Goal: Transaction & Acquisition: Purchase product/service

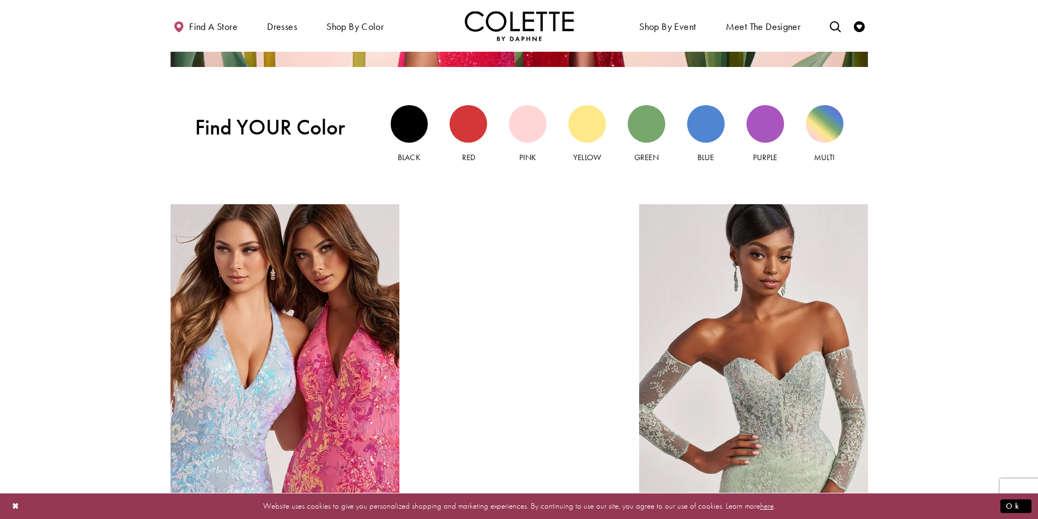
scroll to position [1199, 0]
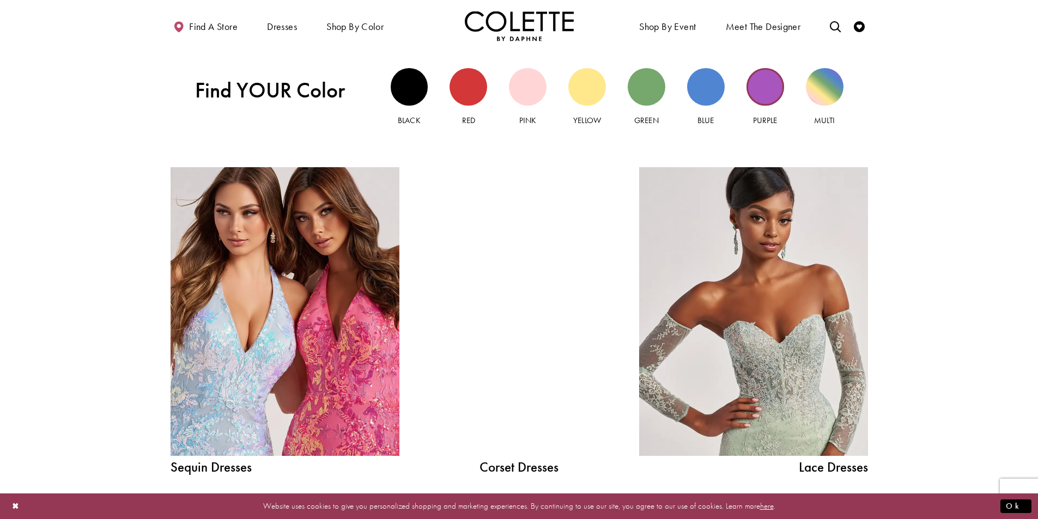
click at [755, 92] on div "Purple view" at bounding box center [766, 87] width 38 height 38
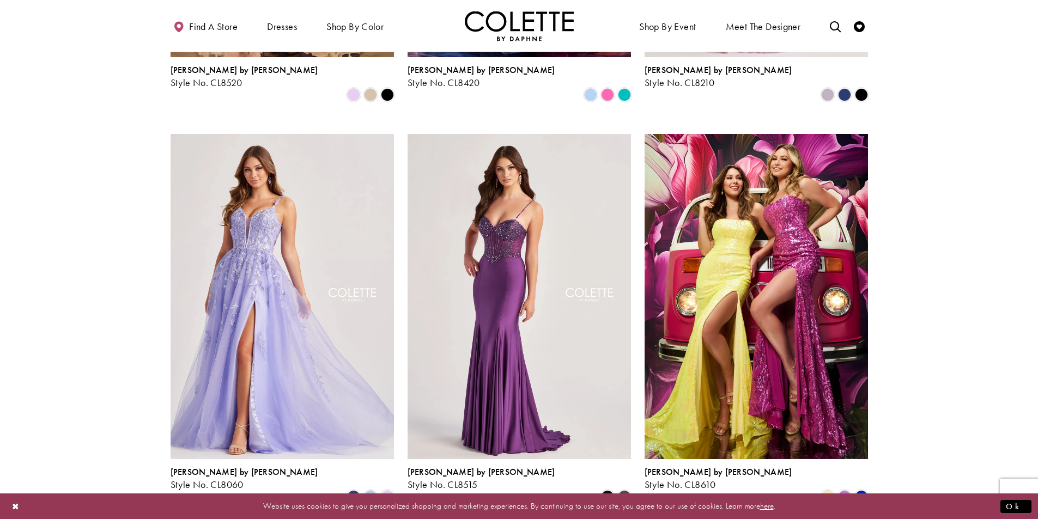
scroll to position [436, 0]
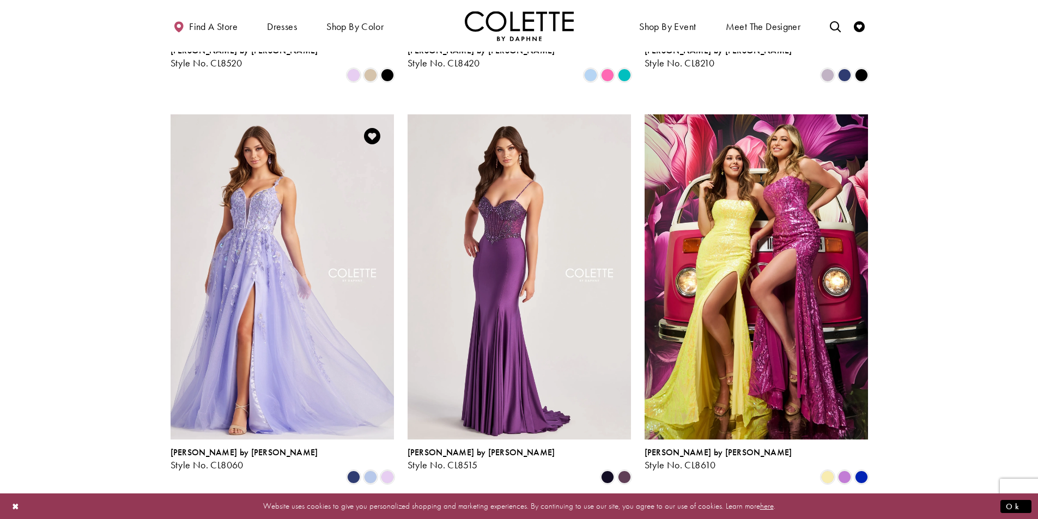
drag, startPoint x: 291, startPoint y: 271, endPoint x: 282, endPoint y: 280, distance: 13.1
click at [292, 271] on img "Visit Colette by Daphne Style No. CL8060 Page" at bounding box center [282, 276] width 223 height 325
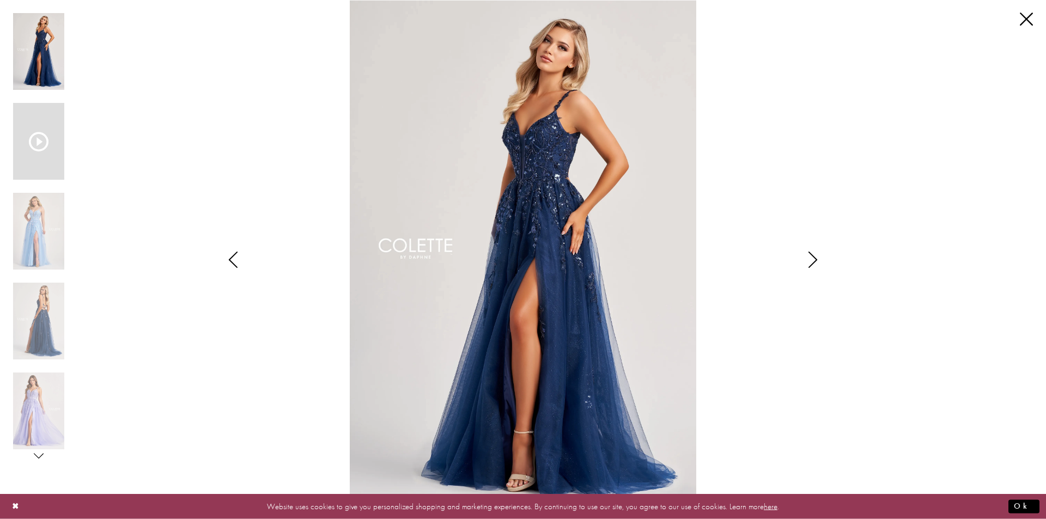
click at [37, 137] on icon "Scroll List" at bounding box center [39, 142] width 20 height 20
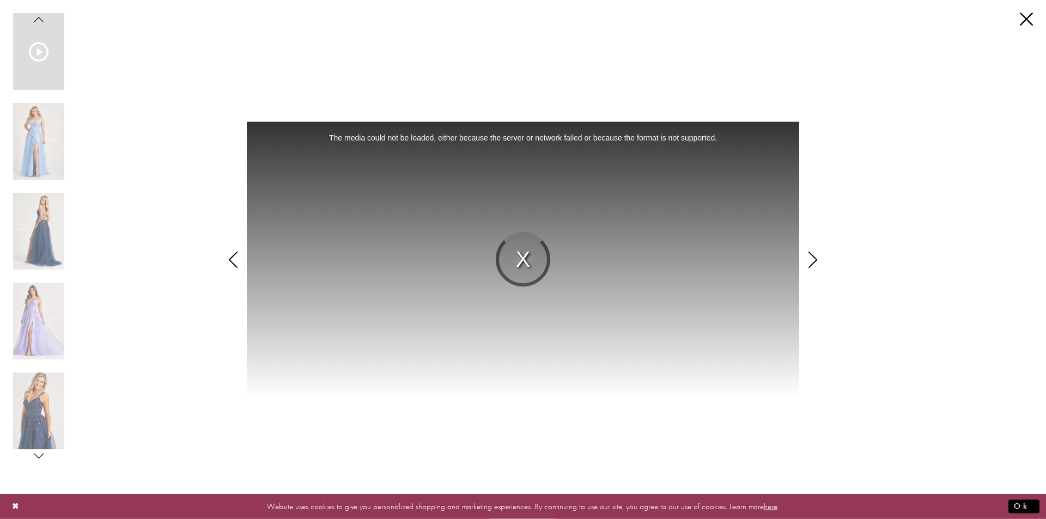
click at [522, 255] on div "The media could not be loaded, either because the server or network failed or b…" at bounding box center [523, 260] width 553 height 277
click at [34, 153] on img "Scroll List" at bounding box center [38, 141] width 51 height 77
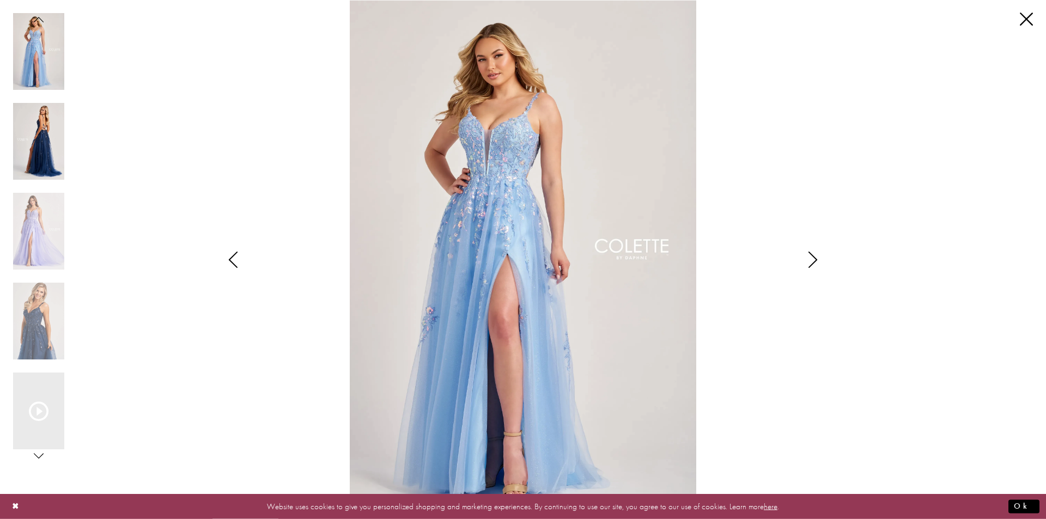
click at [44, 156] on img "Scroll List" at bounding box center [38, 141] width 51 height 77
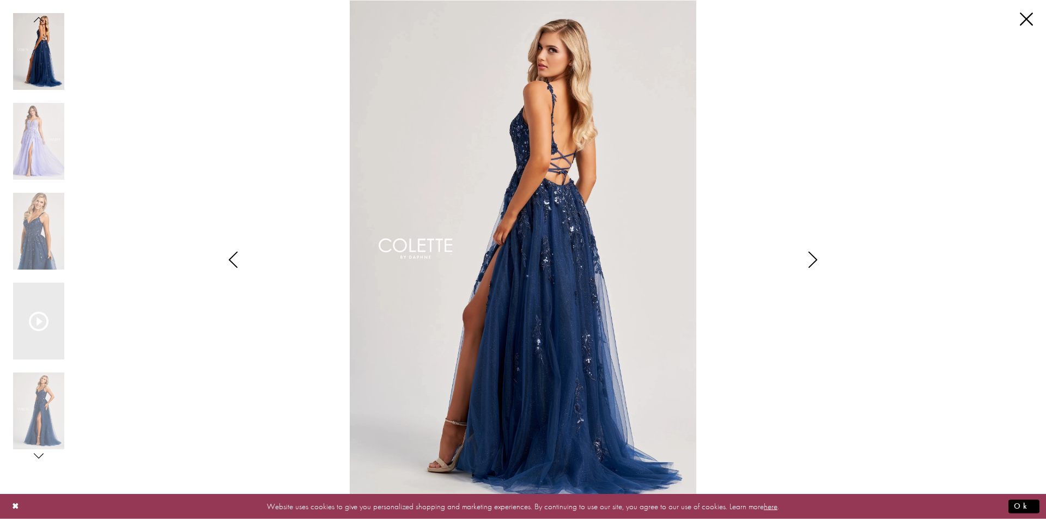
click at [39, 191] on div "Scroll List" at bounding box center [38, 148] width 51 height 90
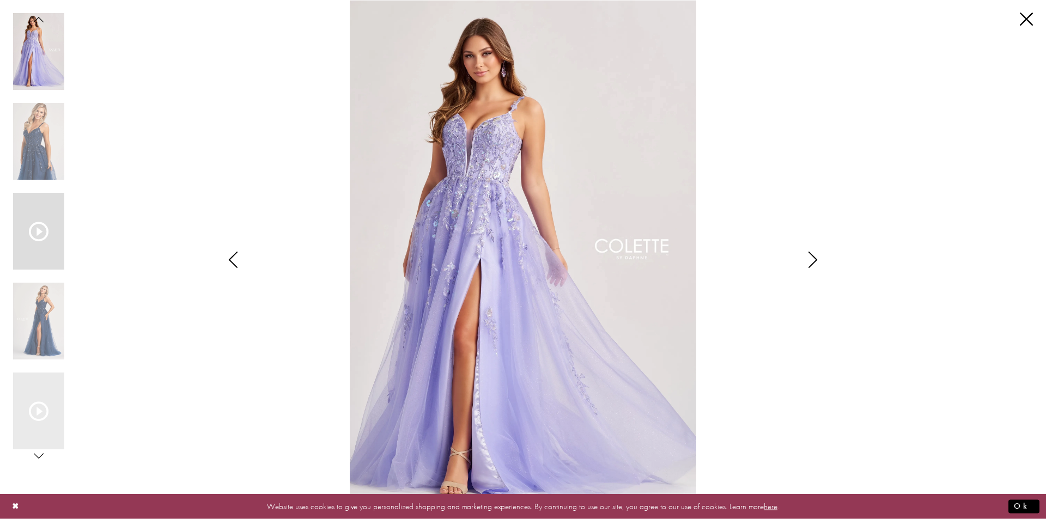
click at [41, 238] on icon "Scroll List" at bounding box center [39, 232] width 20 height 20
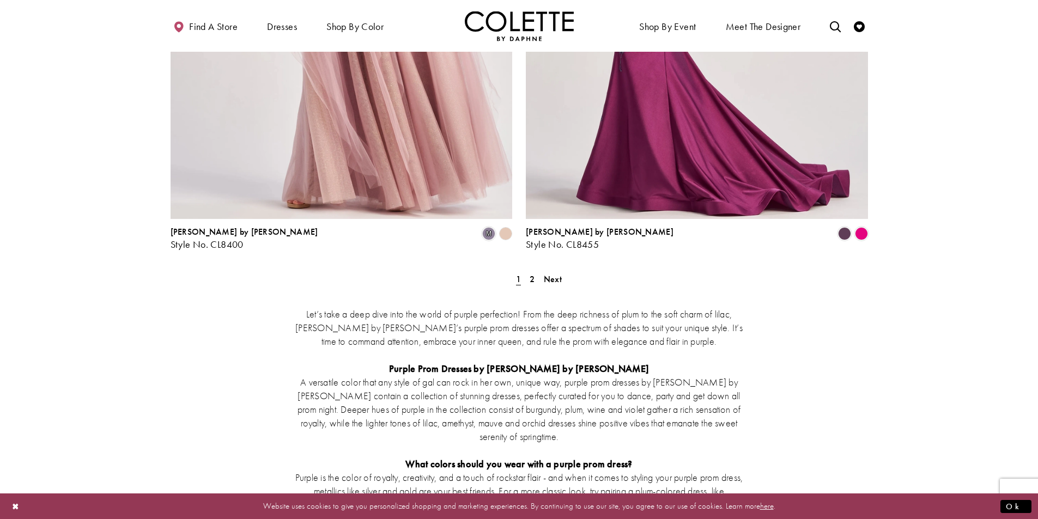
scroll to position [2016, 0]
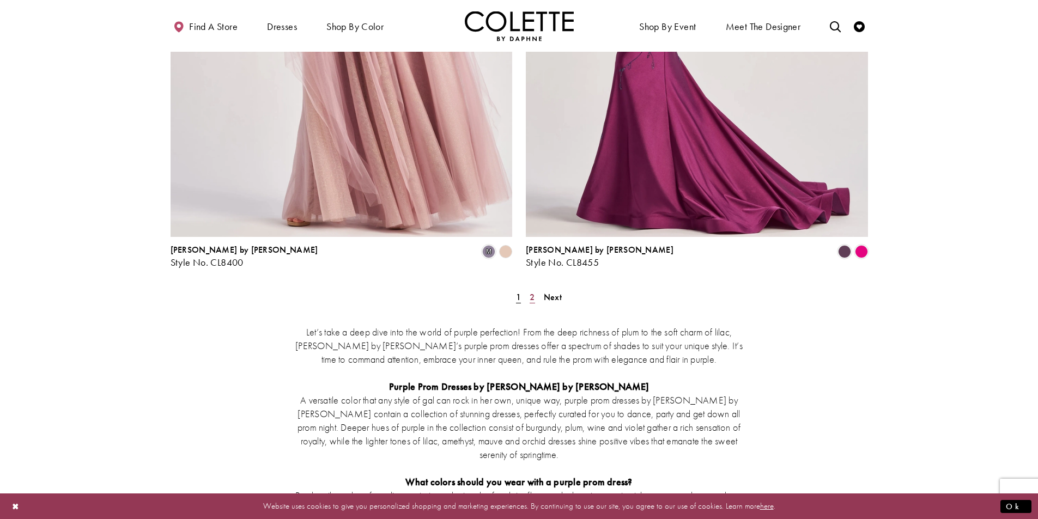
click at [529, 289] on link "2" at bounding box center [531, 297] width 11 height 16
